Goal: Information Seeking & Learning: Check status

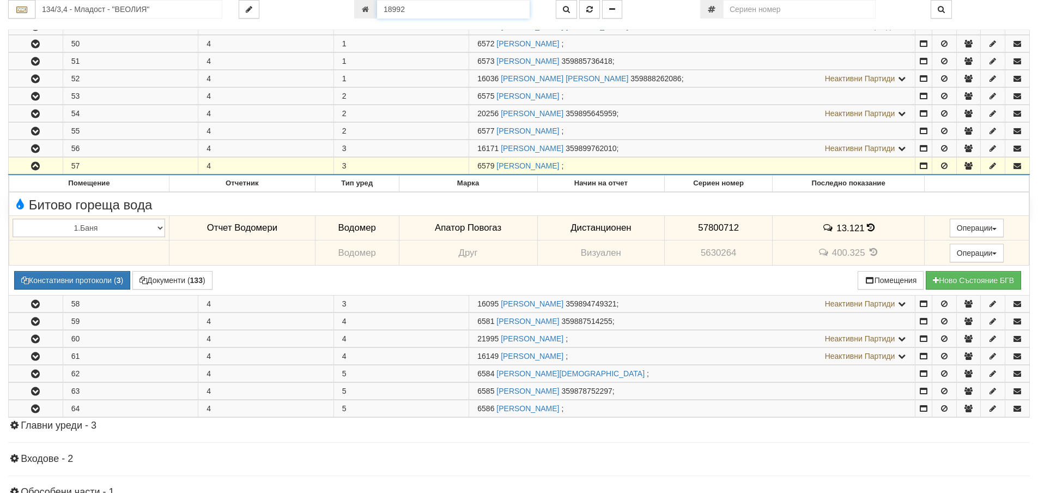
scroll to position [379, 0]
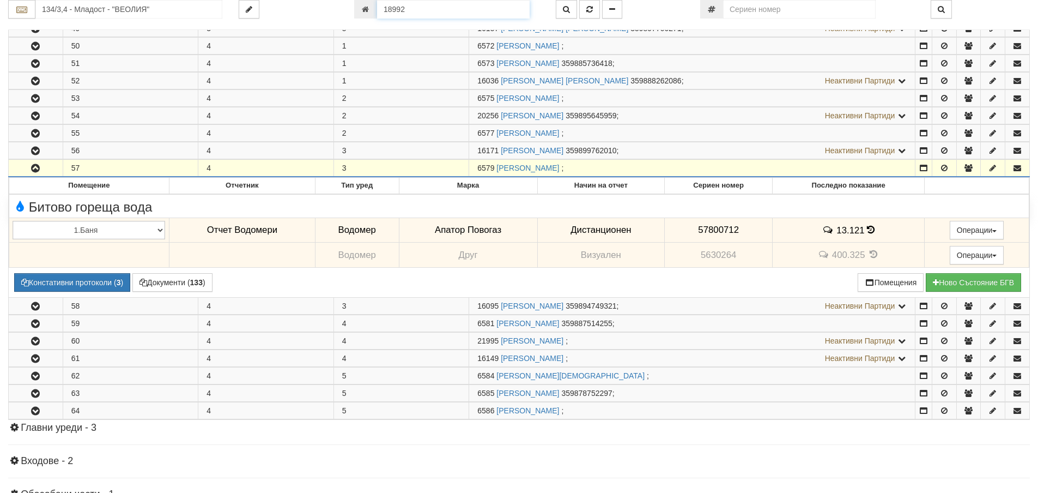
drag, startPoint x: 413, startPoint y: 7, endPoint x: 375, endPoint y: 13, distance: 38.0
click at [375, 13] on div "18992" at bounding box center [446, 9] width 185 height 19
type input "16045"
type input "112/5,6 - "ВЕОЛИЯ ЕНЕРДЖИ ВАРНА " ЕАД"
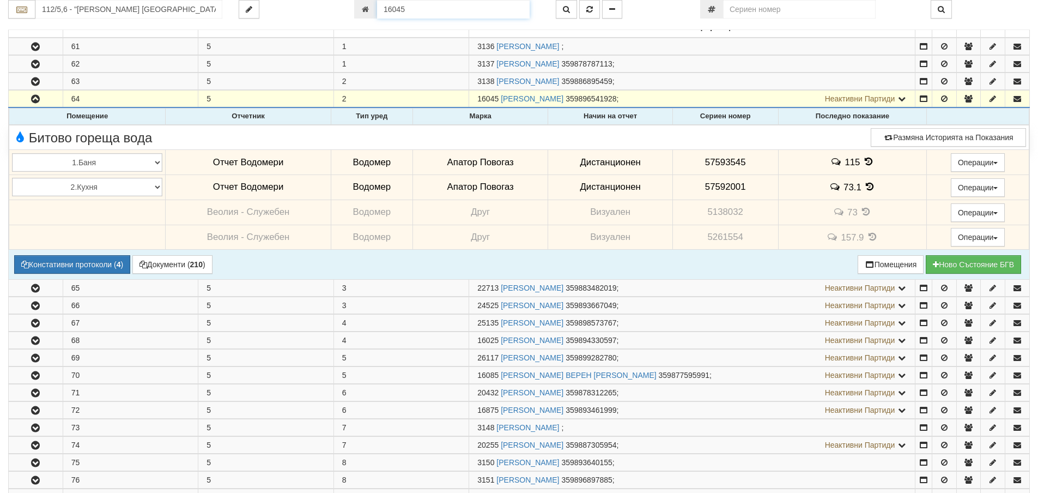
scroll to position [104, 0]
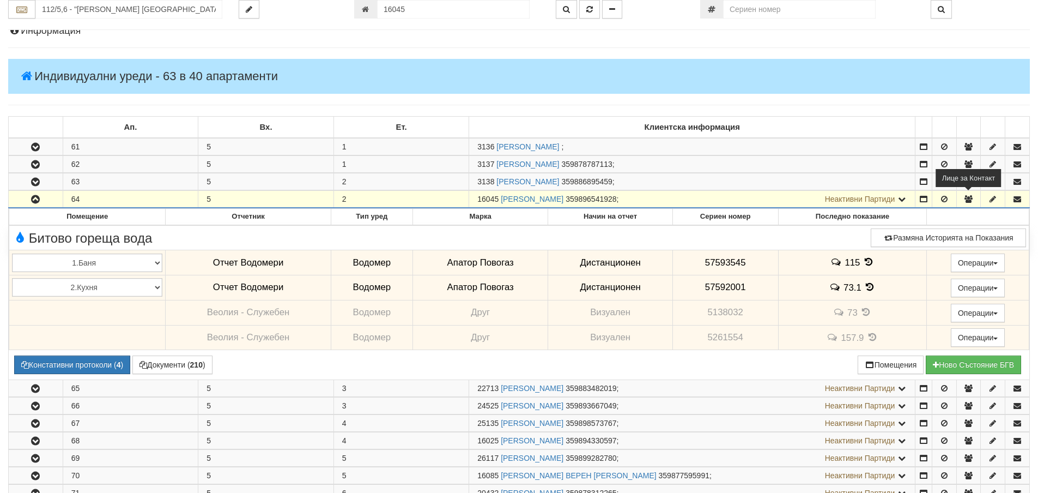
click at [969, 201] on icon "button" at bounding box center [968, 199] width 10 height 8
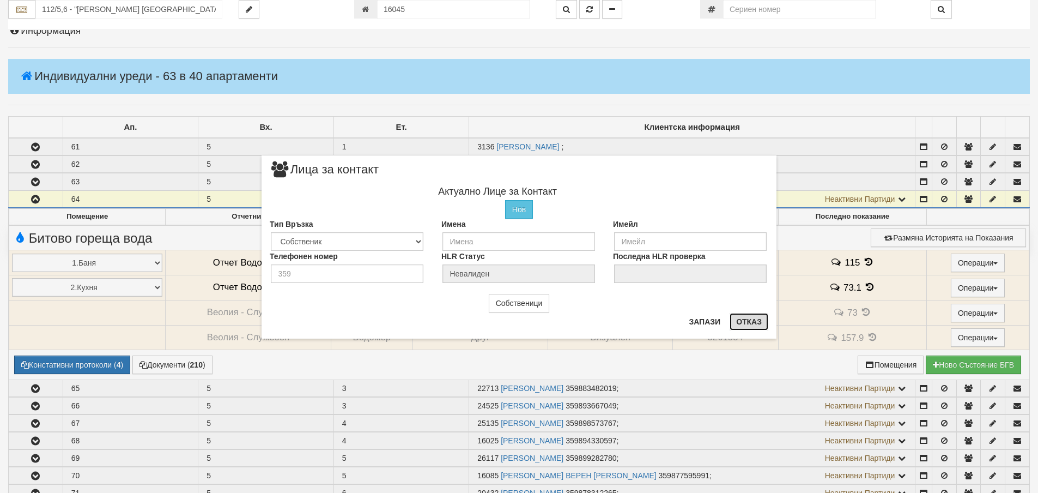
click at [745, 319] on button "Отказ" at bounding box center [749, 321] width 39 height 17
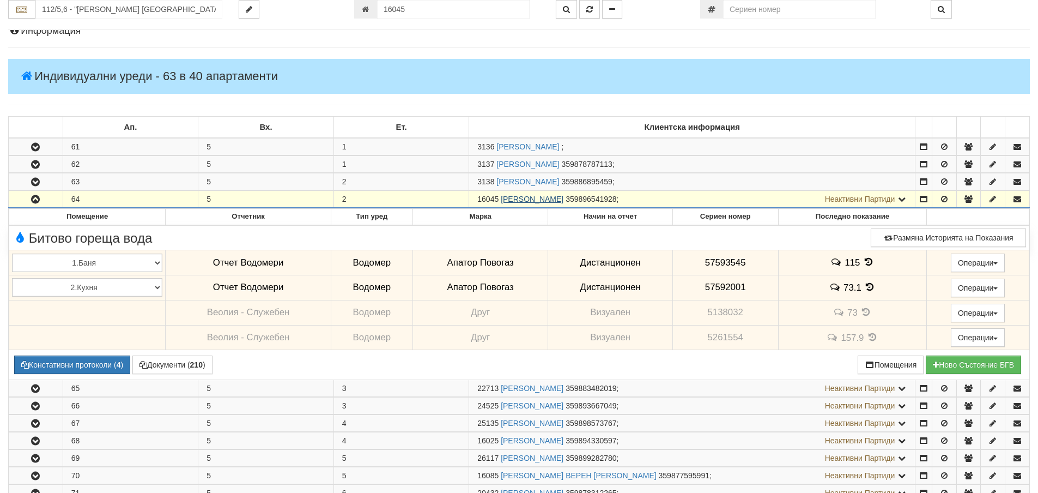
click at [555, 199] on link "ИРИНКА ГЕОРГИЕВА СПАСОВА" at bounding box center [532, 199] width 63 height 9
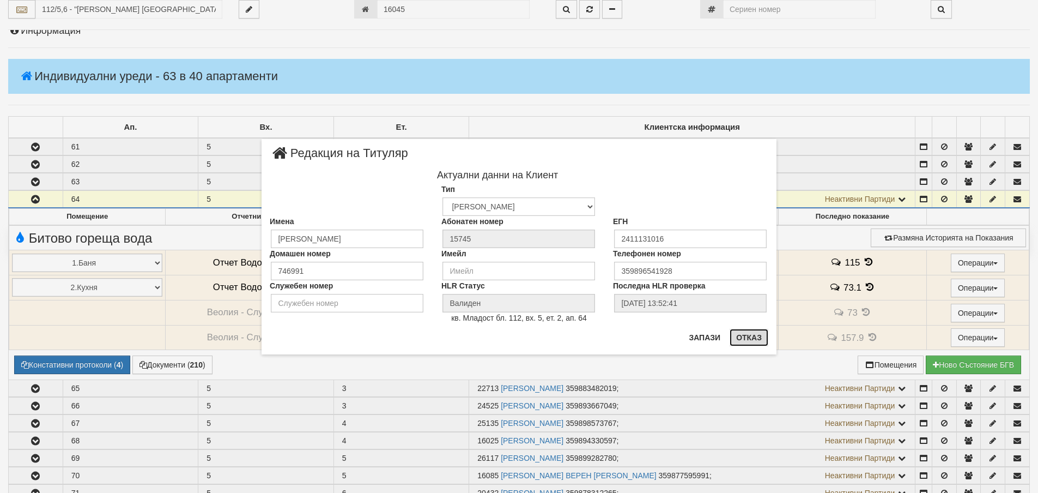
click at [751, 335] on button "Отказ" at bounding box center [749, 337] width 39 height 17
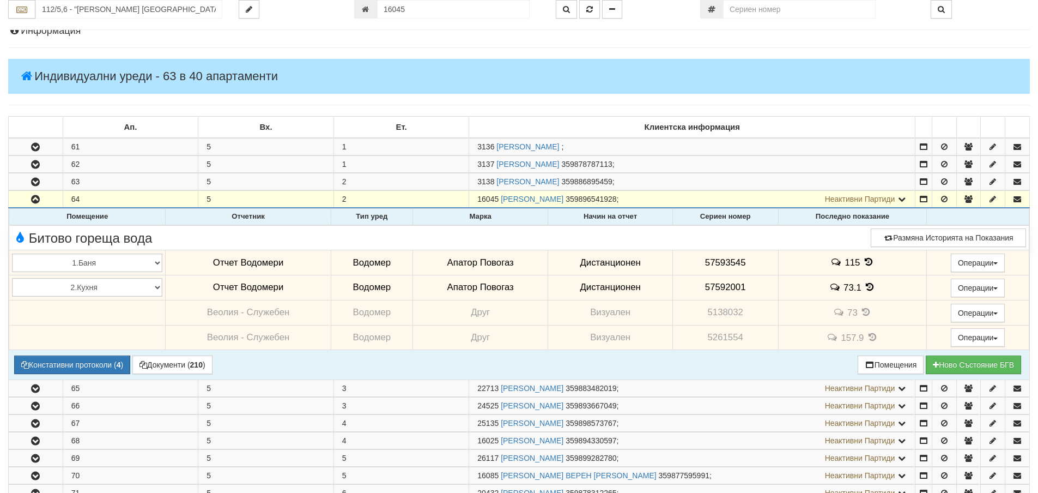
click at [486, 263] on td "Апатор Повогаз" at bounding box center [480, 262] width 135 height 25
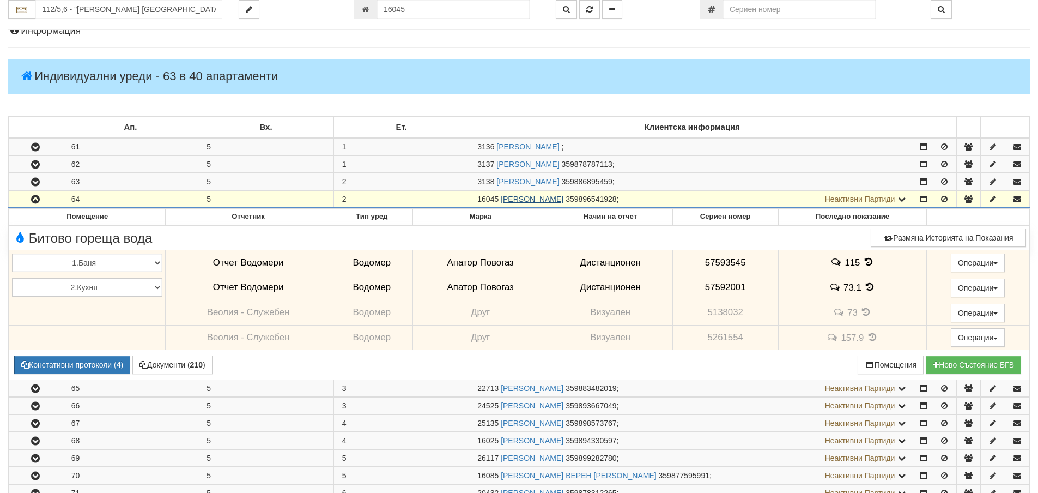
click at [563, 198] on link "ИРИНКА ГЕОРГИЕВА СПАСОВА" at bounding box center [532, 199] width 63 height 9
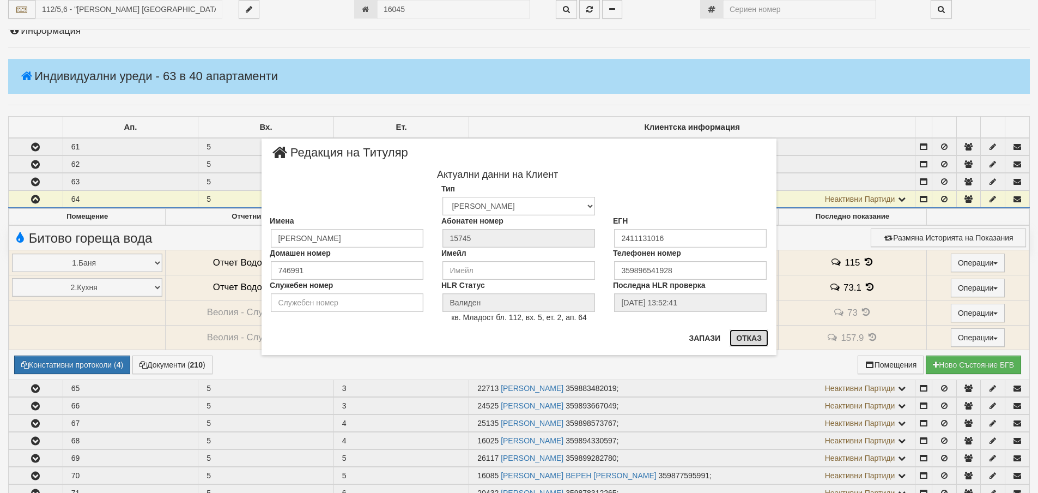
click at [755, 339] on button "Отказ" at bounding box center [749, 337] width 39 height 17
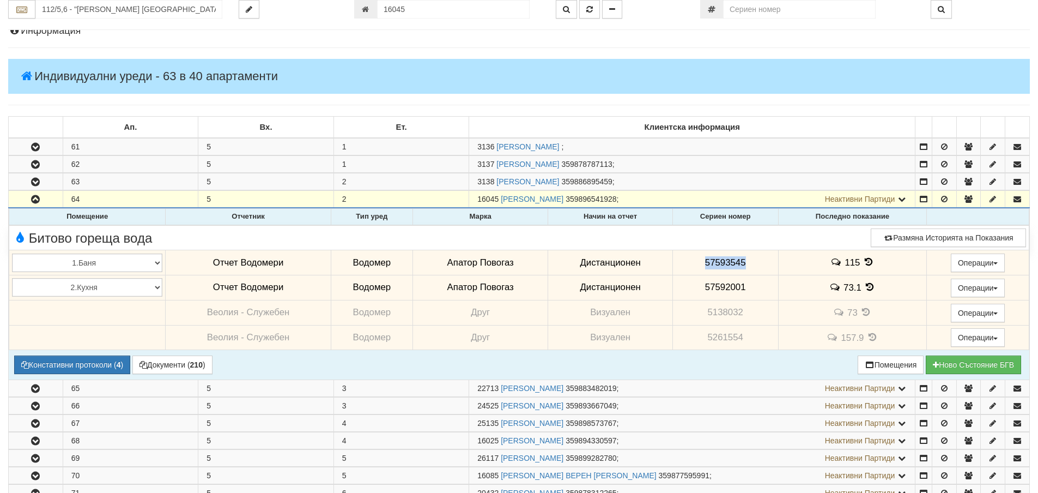
drag, startPoint x: 700, startPoint y: 261, endPoint x: 746, endPoint y: 262, distance: 45.8
click at [746, 262] on td "57593545" at bounding box center [725, 262] width 106 height 25
copy span "57593545"
drag, startPoint x: 701, startPoint y: 286, endPoint x: 744, endPoint y: 289, distance: 43.1
click at [744, 289] on td "57592001" at bounding box center [725, 287] width 106 height 25
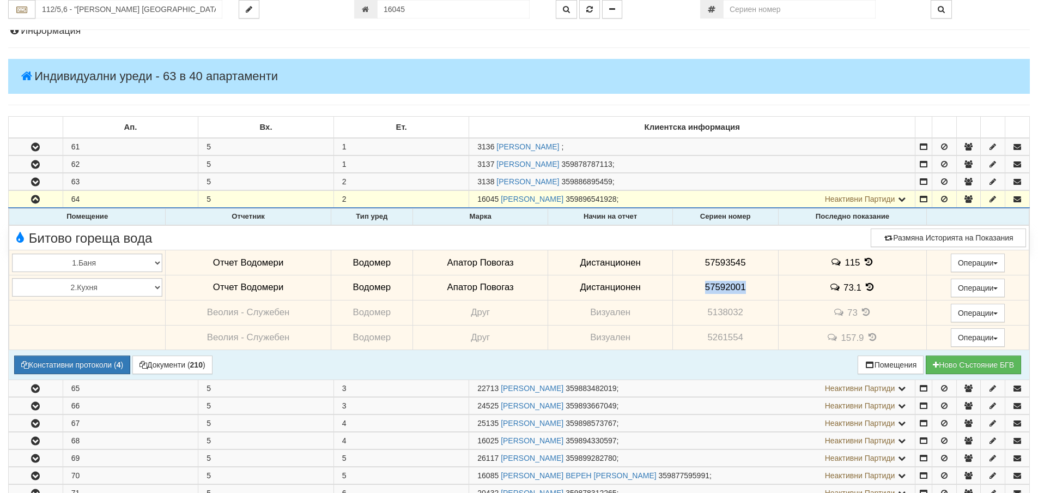
copy span "57592001"
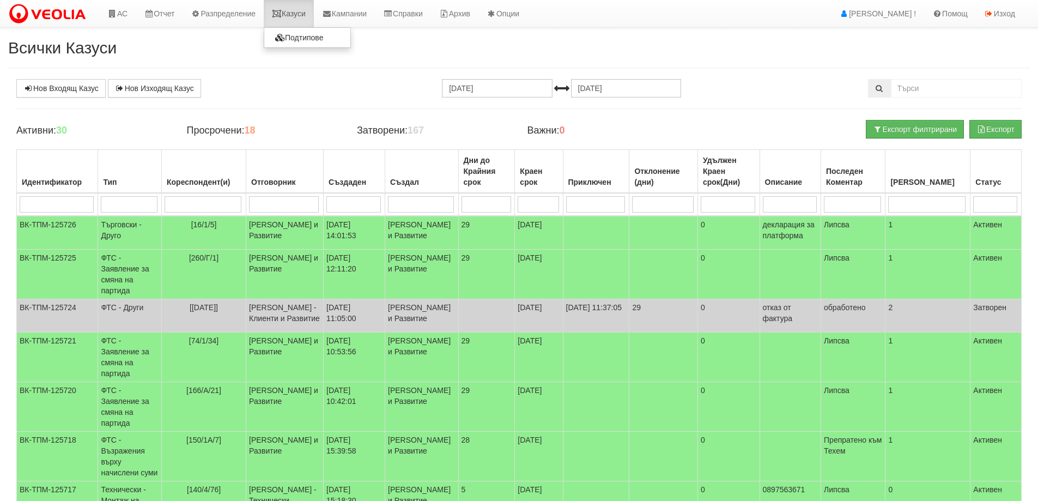
click at [301, 14] on link "Казуси" at bounding box center [289, 13] width 50 height 27
click at [302, 14] on link "Казуси" at bounding box center [289, 13] width 50 height 27
click at [298, 14] on link "Казуси" at bounding box center [289, 13] width 50 height 27
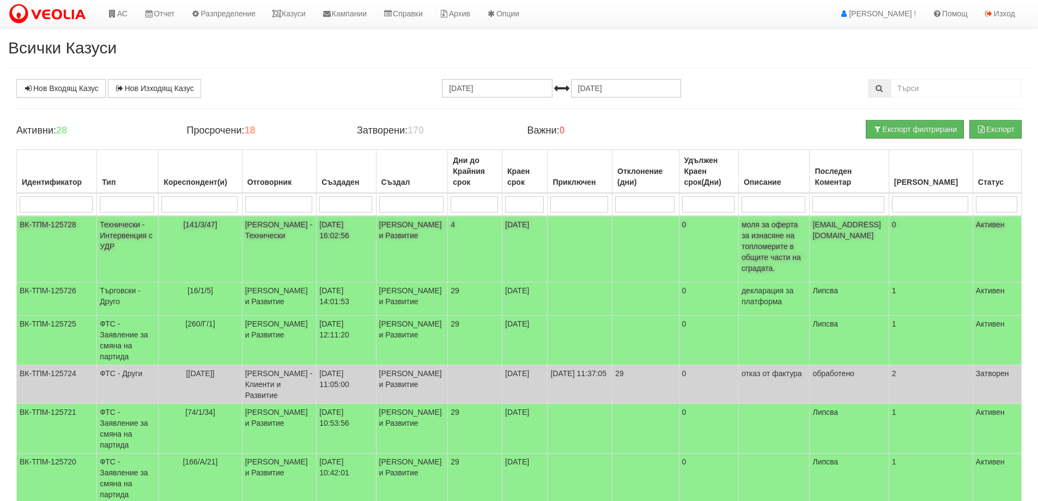
click at [123, 237] on td "Технически - Интервенция с УДР" at bounding box center [128, 249] width 62 height 66
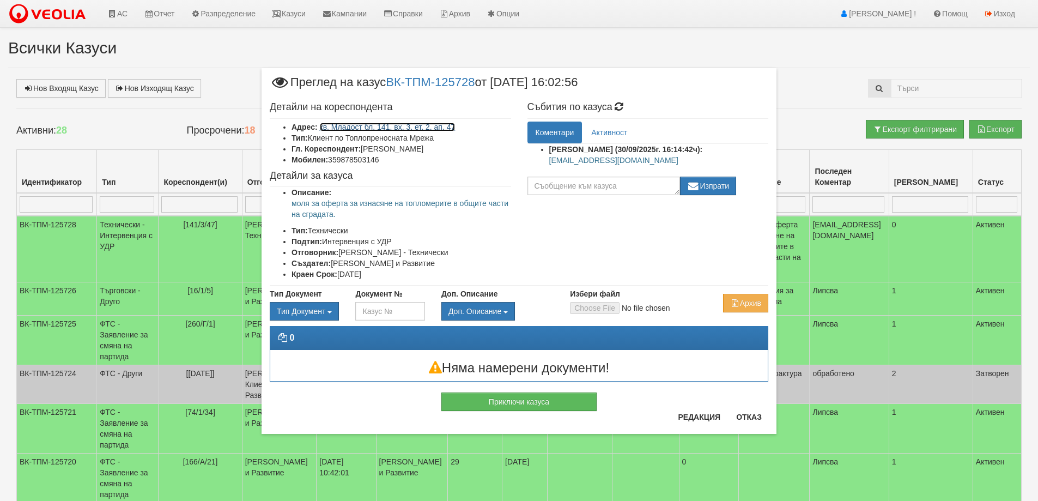
click at [429, 131] on link "кв. Младост бл. 141, вх. 3, ет. 2, ап. 47" at bounding box center [388, 127] width 136 height 9
click at [749, 417] on button "Отказ" at bounding box center [749, 416] width 39 height 17
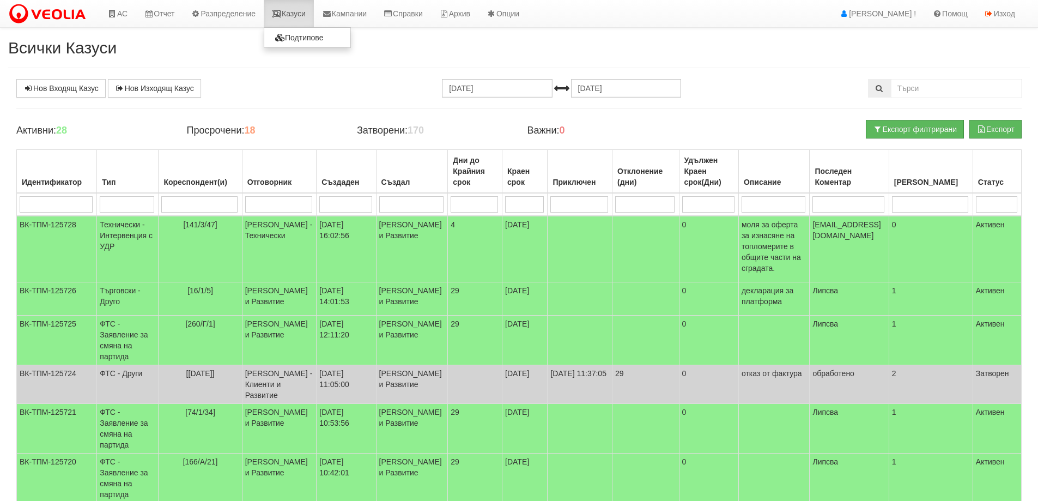
click at [304, 13] on link "Казуси" at bounding box center [289, 13] width 50 height 27
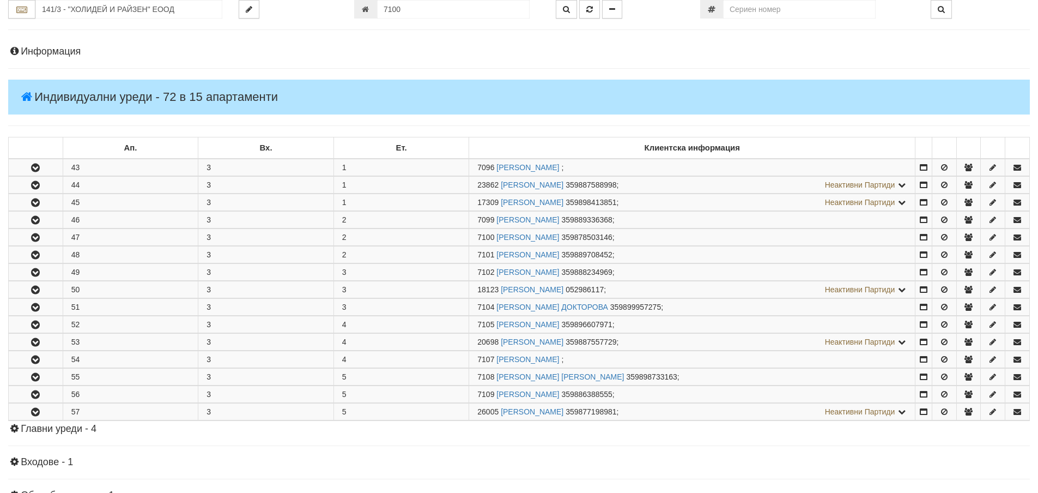
scroll to position [277, 0]
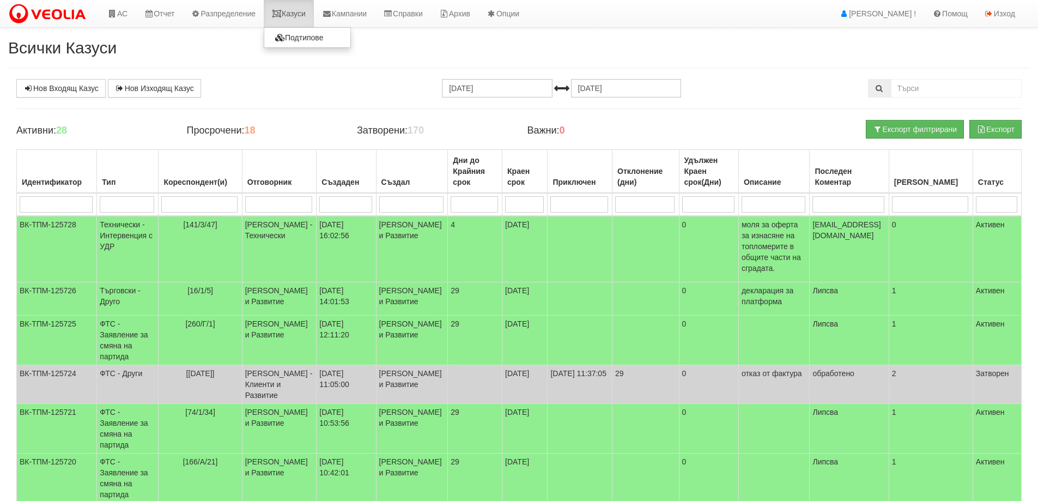
click at [295, 15] on link "Казуси" at bounding box center [289, 13] width 50 height 27
click at [299, 16] on link "Казуси" at bounding box center [289, 13] width 50 height 27
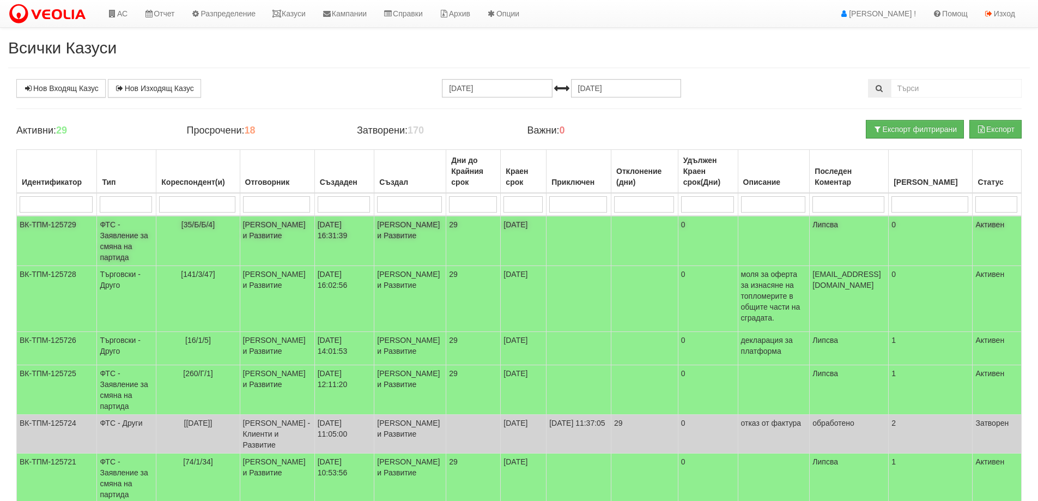
click at [124, 245] on td "ФТС - Заявление за смяна на партида" at bounding box center [126, 241] width 59 height 50
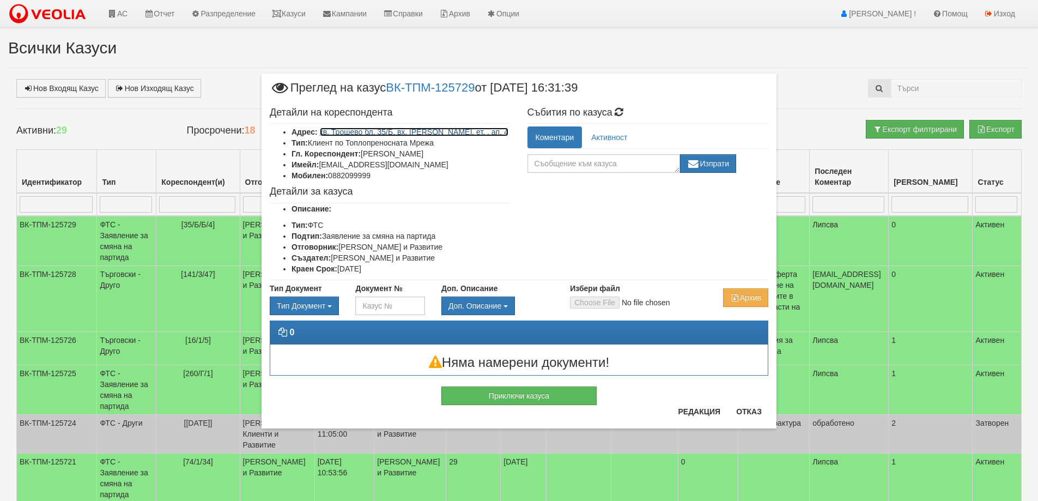
click at [391, 130] on link "кв. Трошево бл. 35/Б, вх. Б, ет. , ап. 4" at bounding box center [414, 132] width 189 height 9
click at [749, 408] on button "Отказ" at bounding box center [749, 411] width 39 height 17
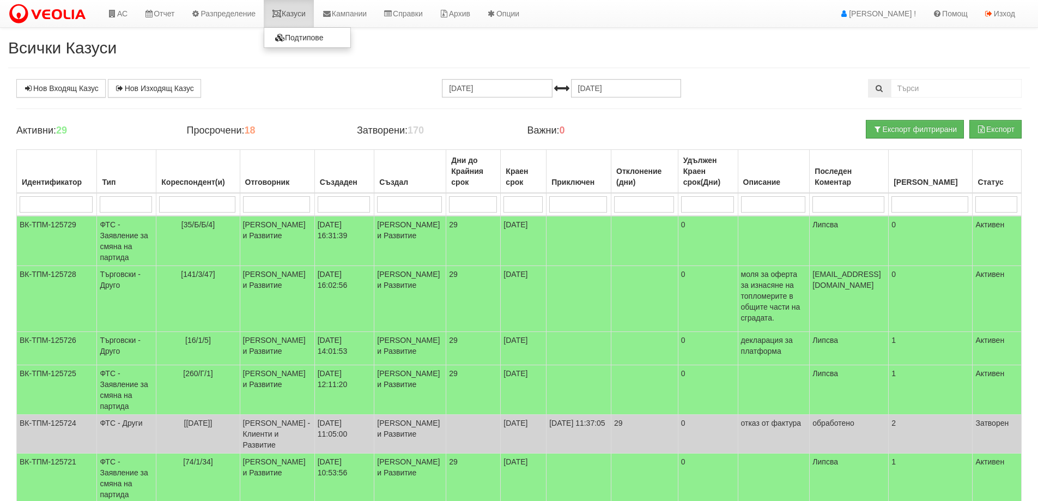
click at [304, 16] on link "Казуси" at bounding box center [289, 13] width 50 height 27
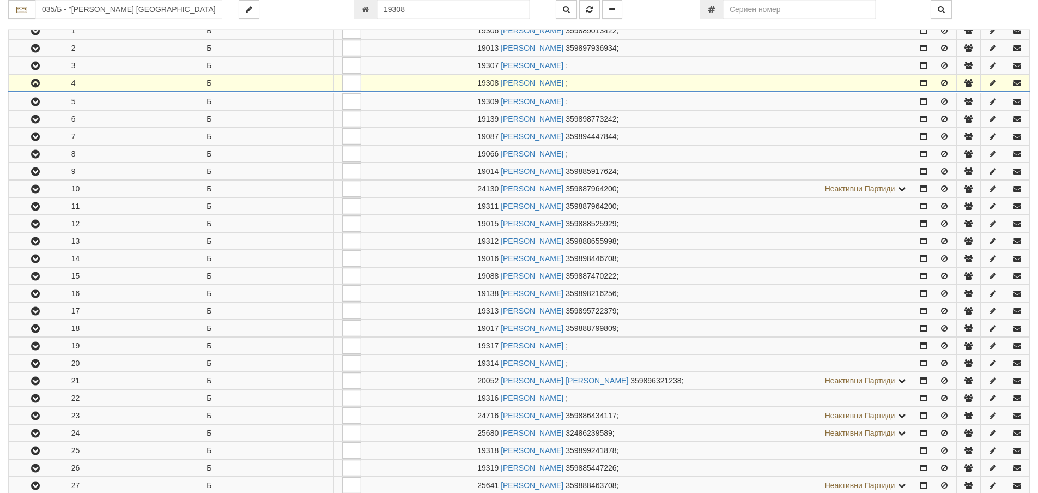
scroll to position [268, 0]
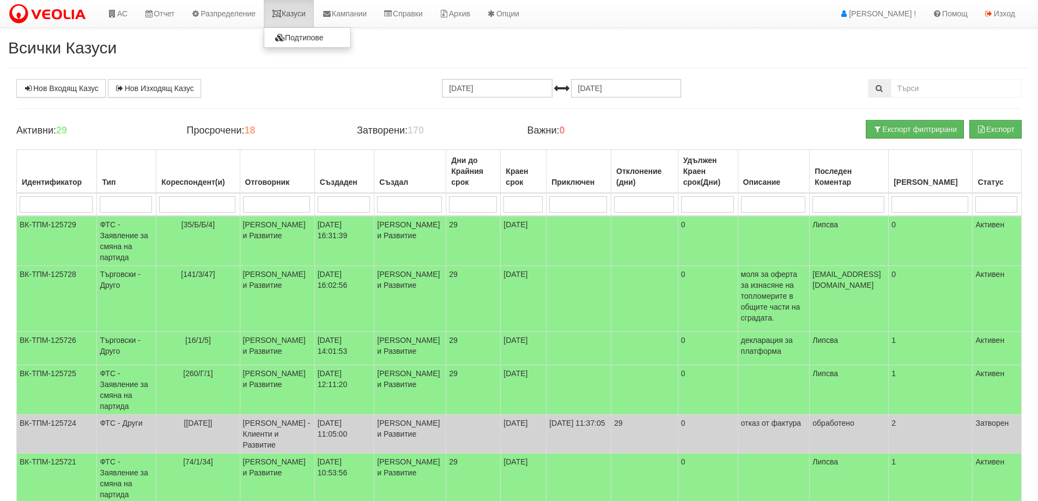
click at [302, 13] on link "Казуси" at bounding box center [289, 13] width 50 height 27
click at [292, 13] on link "Казуси" at bounding box center [289, 13] width 50 height 27
